Goal: Task Accomplishment & Management: Use online tool/utility

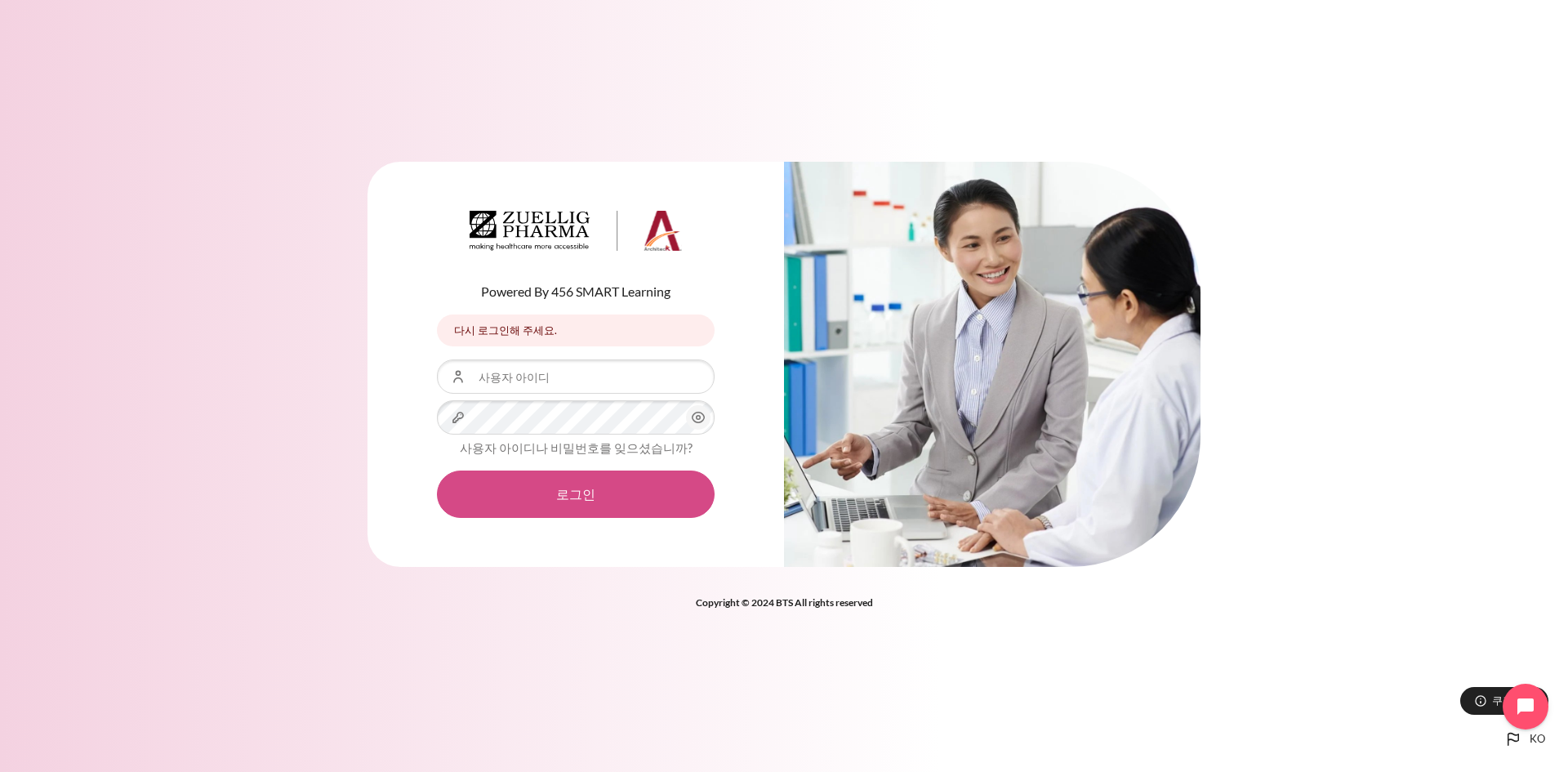
click at [561, 491] on button "로그인" at bounding box center [576, 494] width 278 height 47
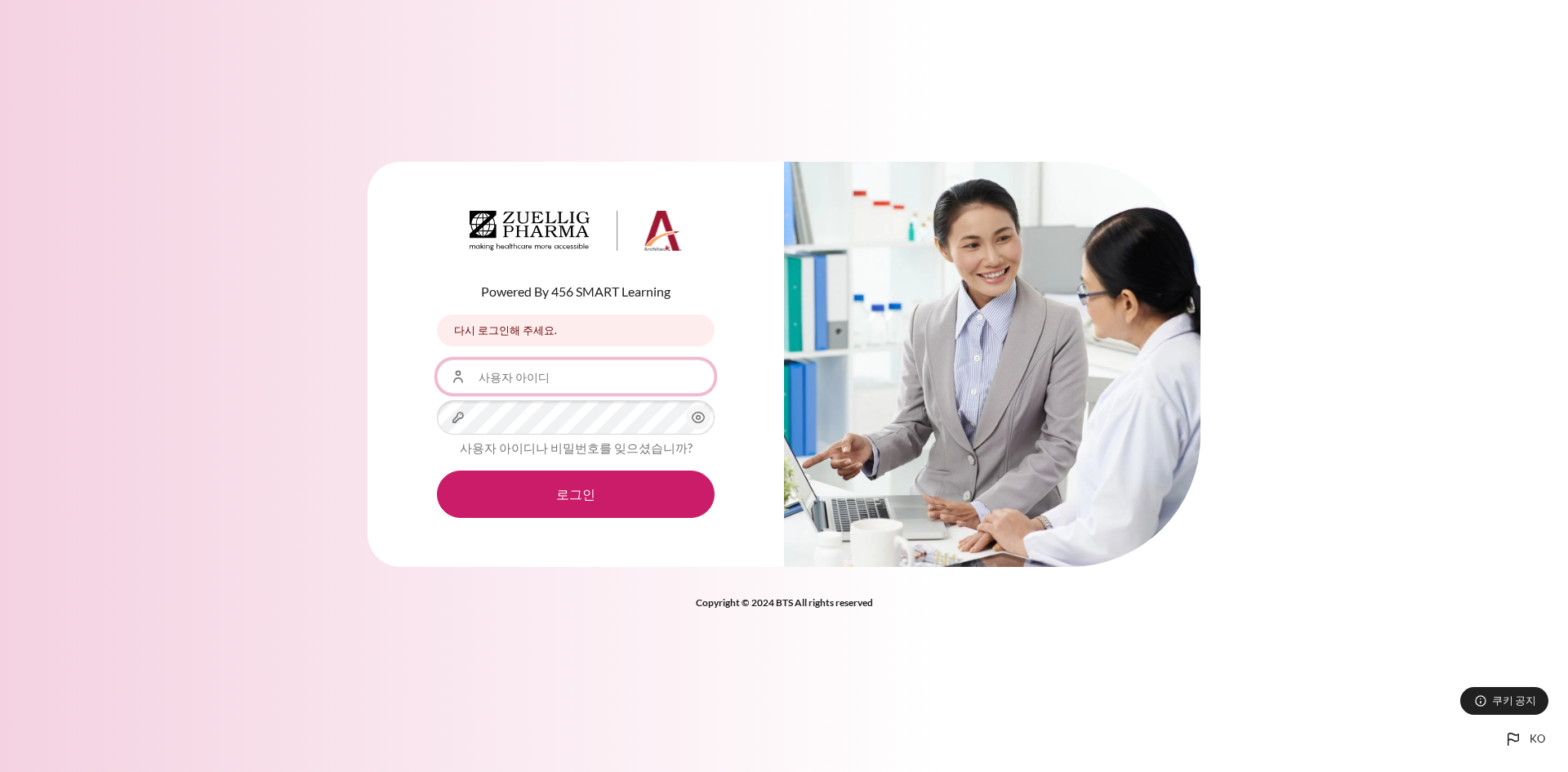
click at [543, 377] on input "사용자 아이디" at bounding box center [576, 376] width 278 height 34
click at [549, 383] on input "사용자 아이디" at bounding box center [576, 376] width 278 height 34
click at [547, 336] on div "다시 로그인해 주세요." at bounding box center [576, 330] width 278 height 32
click at [701, 420] on icon "내용" at bounding box center [698, 417] width 19 height 19
click at [529, 383] on input "사용자 아이디" at bounding box center [576, 376] width 278 height 34
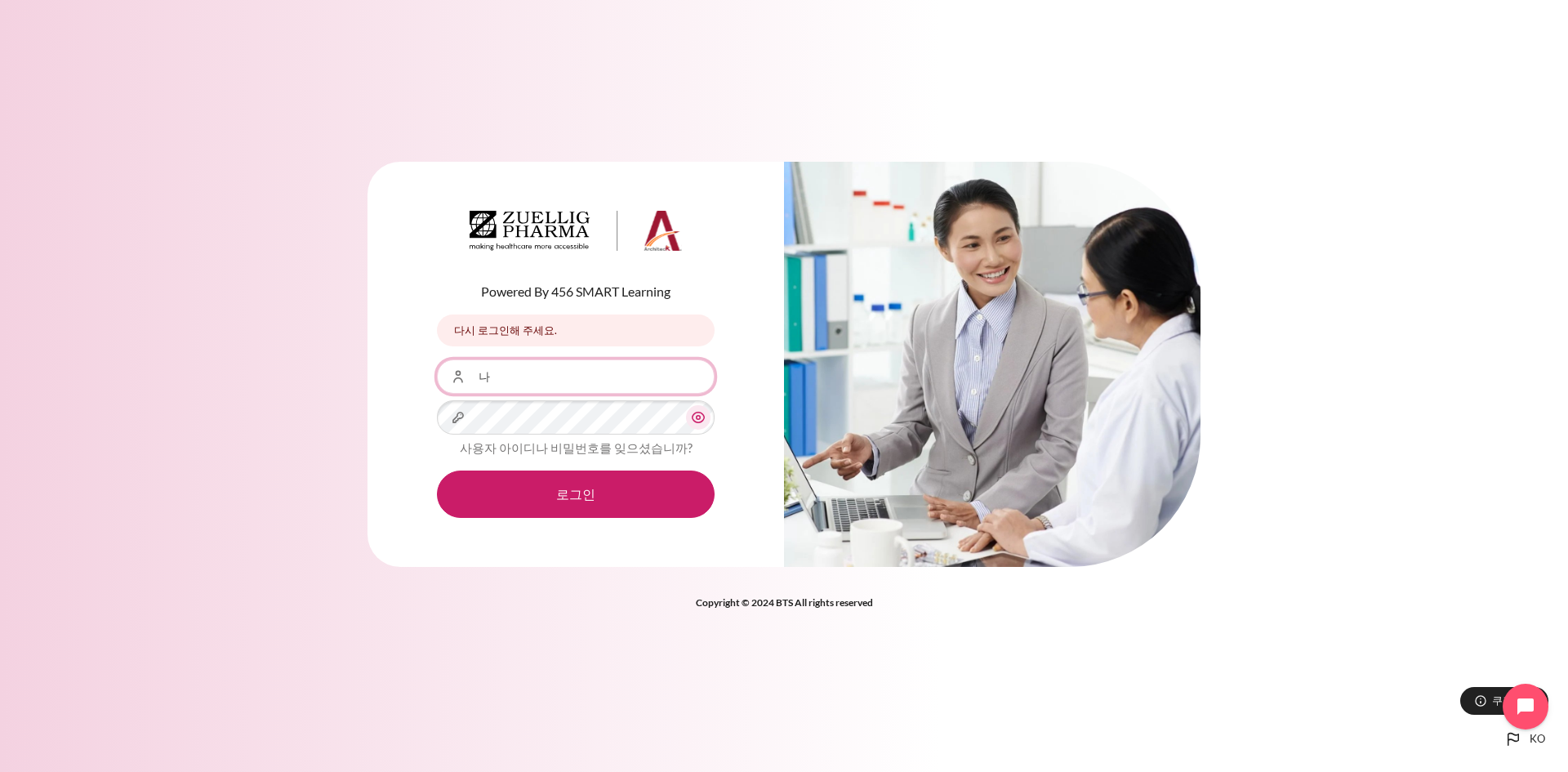
type input "ㄴ"
type input "[EMAIL_ADDRESS][DOMAIN_NAME]"
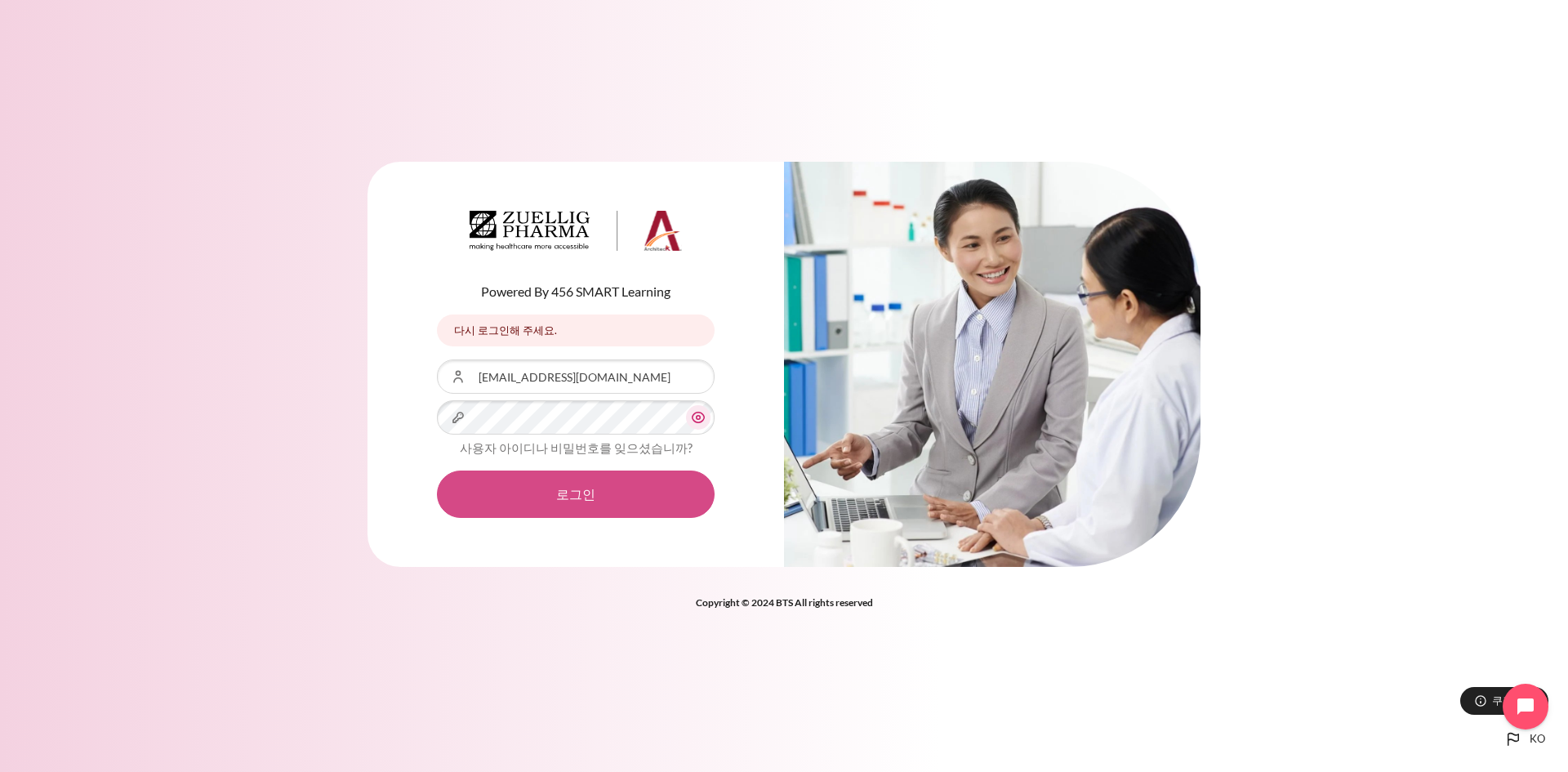
click at [590, 495] on button "로그인" at bounding box center [576, 494] width 278 height 47
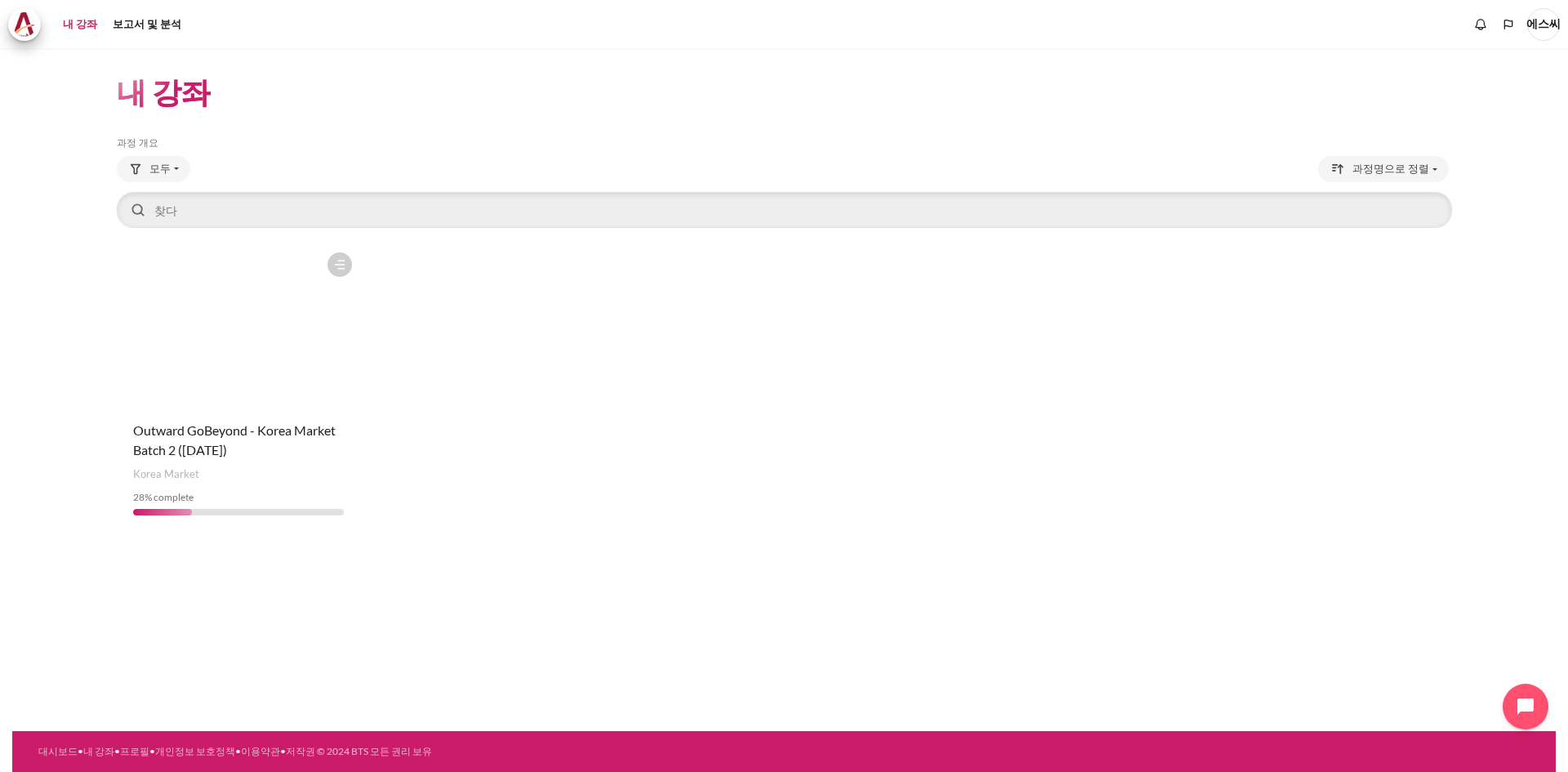
click at [227, 327] on figure "콘텐츠" at bounding box center [238, 325] width 243 height 163
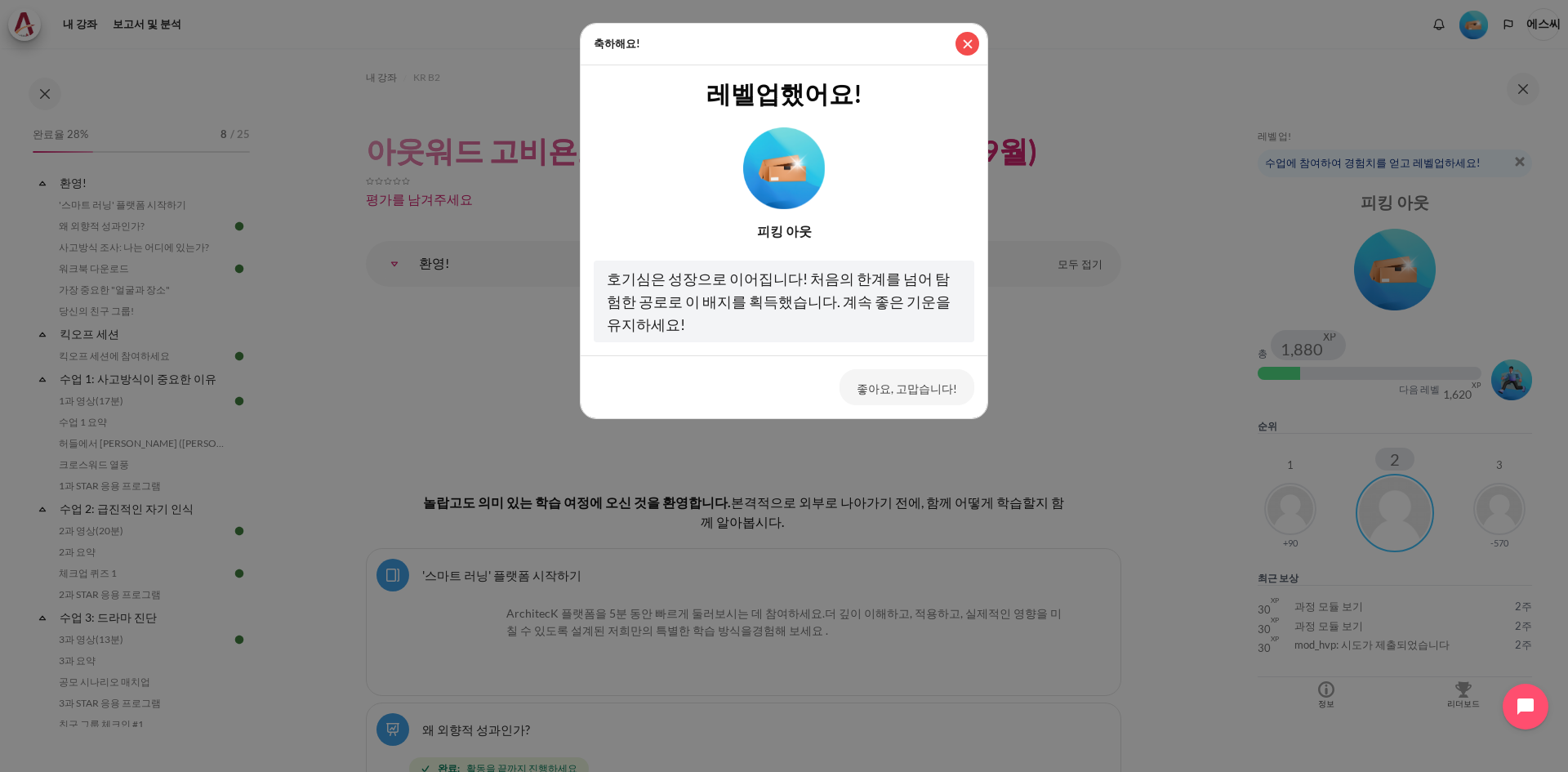
click at [970, 42] on button "닫다" at bounding box center [967, 44] width 24 height 24
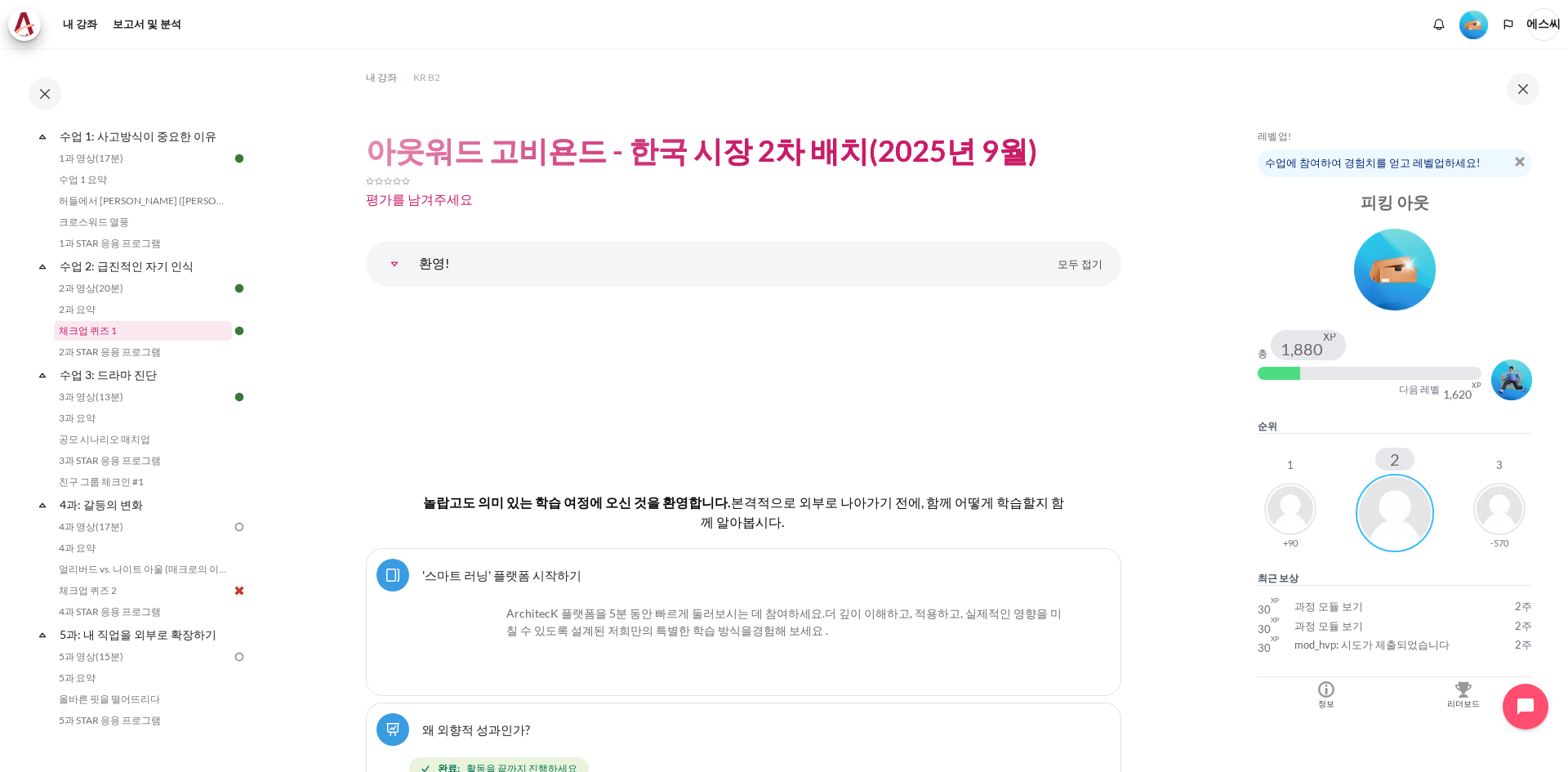
scroll to position [245, 0]
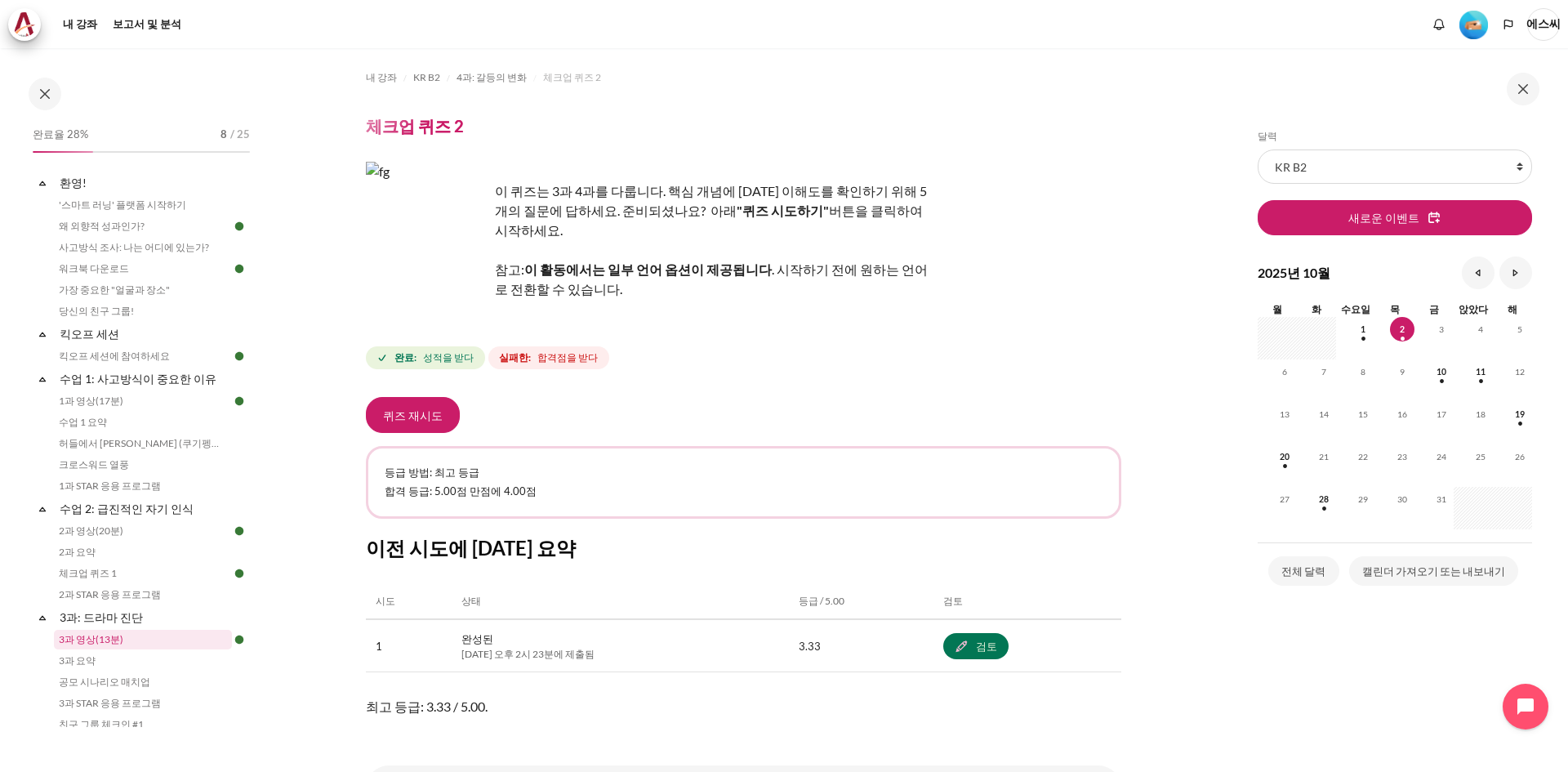
scroll to position [61, 0]
